Goal: Navigation & Orientation: Understand site structure

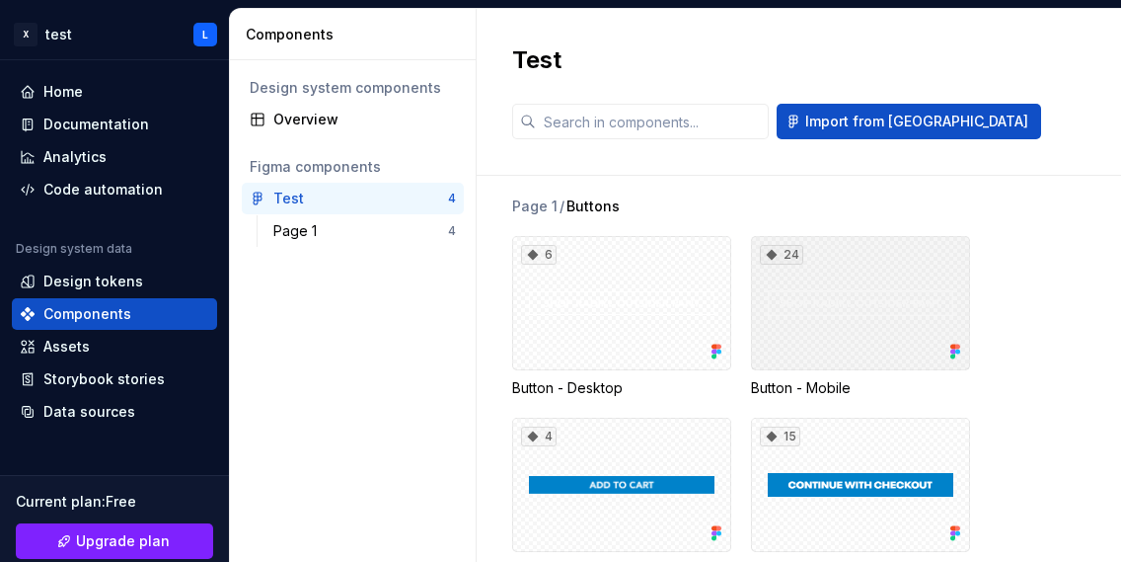
scroll to position [21, 0]
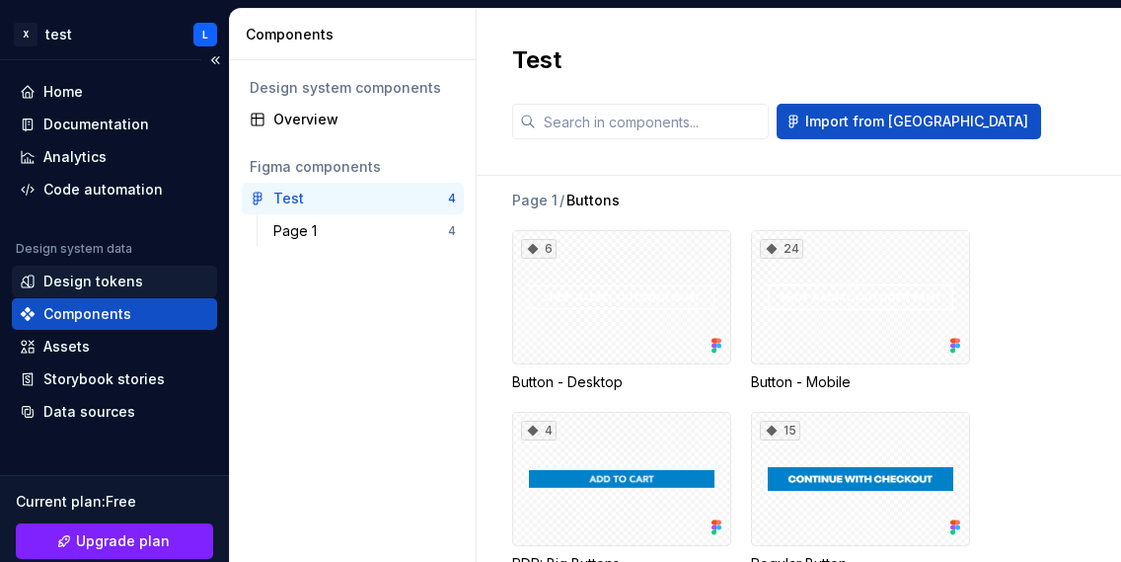
click at [112, 281] on div "Design tokens" at bounding box center [93, 281] width 100 height 20
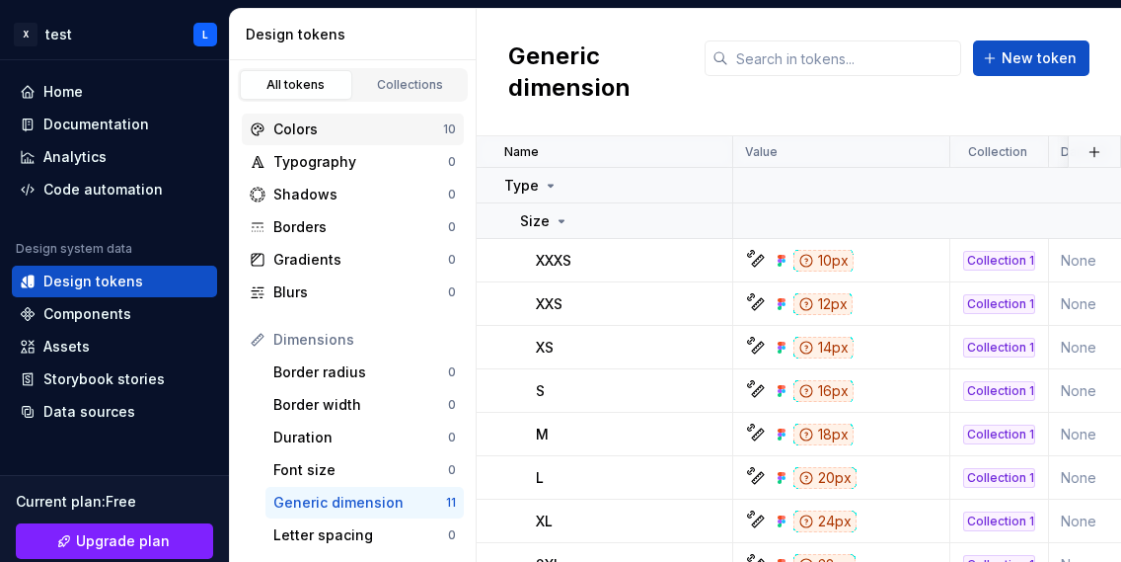
click at [368, 134] on div "Colors" at bounding box center [358, 129] width 170 height 20
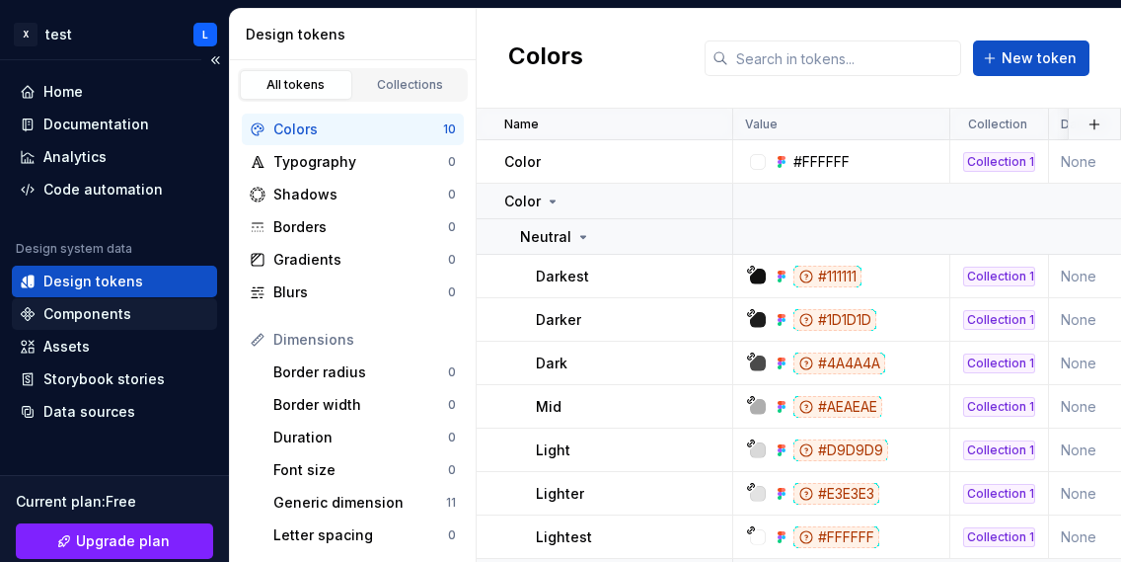
click at [127, 322] on div "Components" at bounding box center [87, 314] width 88 height 20
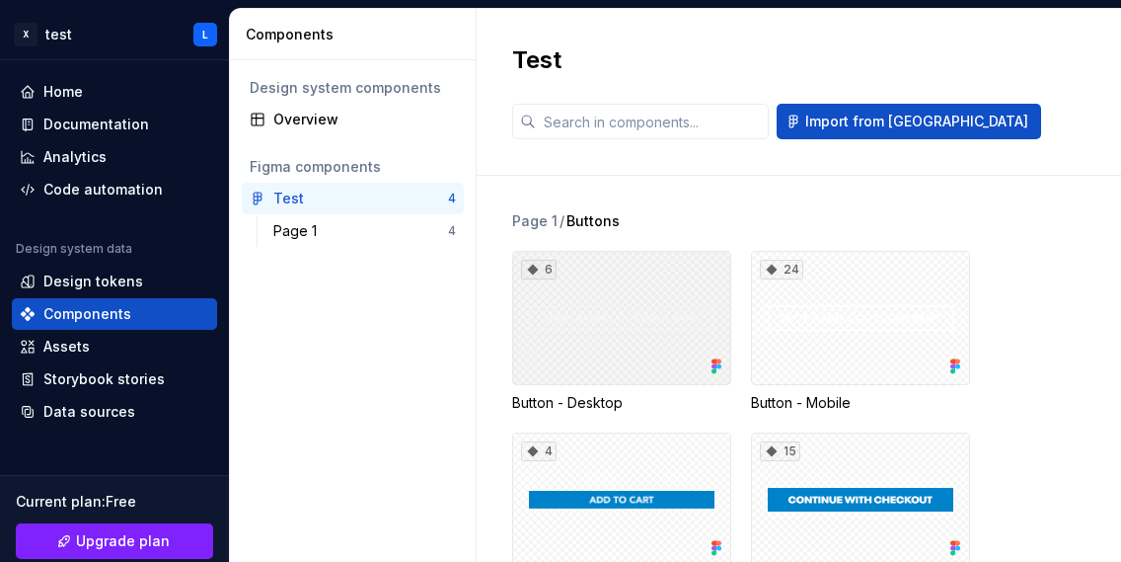
scroll to position [21, 0]
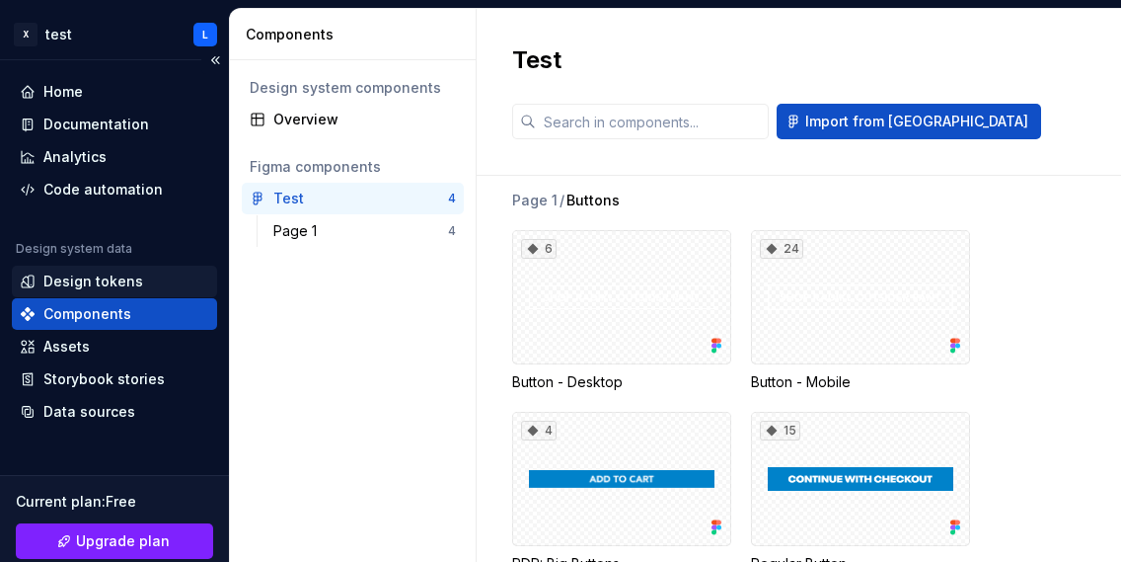
click at [78, 272] on div "Design tokens" at bounding box center [93, 281] width 100 height 20
